Goal: Task Accomplishment & Management: Manage account settings

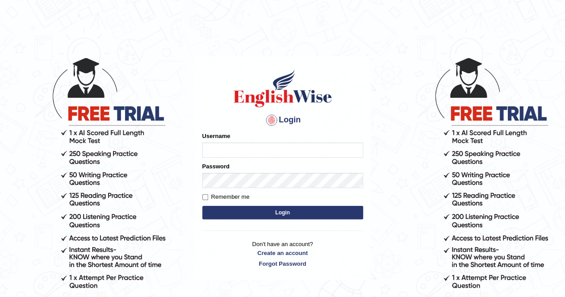
click at [236, 148] on input "Username" at bounding box center [282, 150] width 161 height 15
type input "v"
click at [260, 150] on input "Username" at bounding box center [282, 150] width 161 height 15
